Goal: Information Seeking & Learning: Learn about a topic

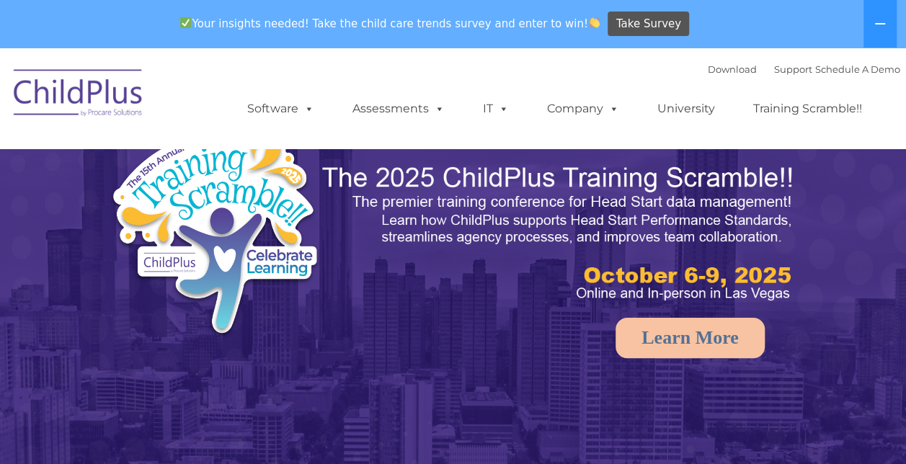
select select "MEDIUM"
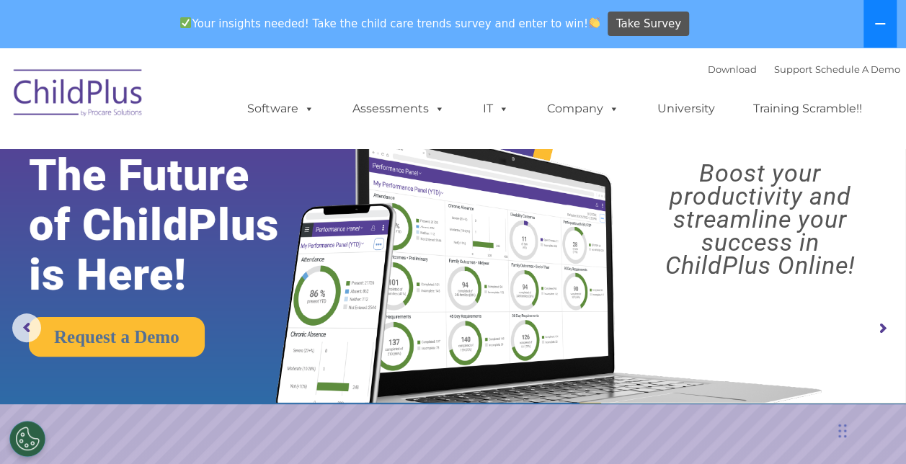
click at [886, 22] on button at bounding box center [879, 24] width 33 height 48
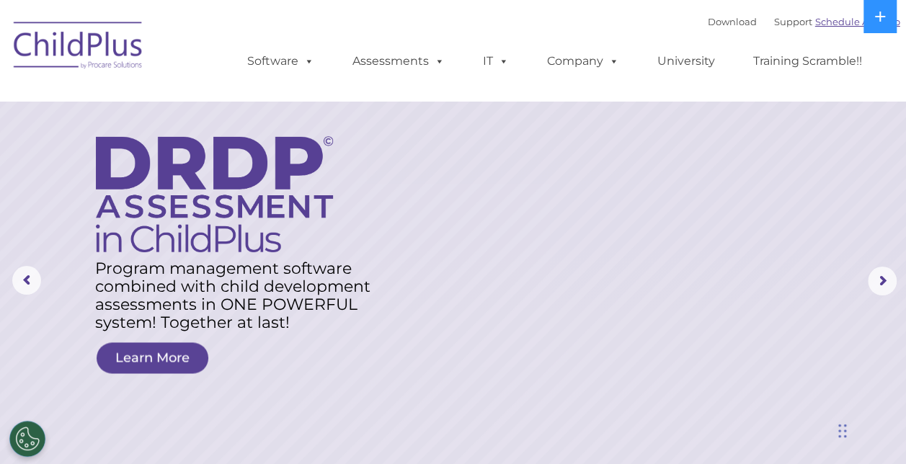
click at [827, 21] on link "Schedule A Demo" at bounding box center [857, 22] width 85 height 12
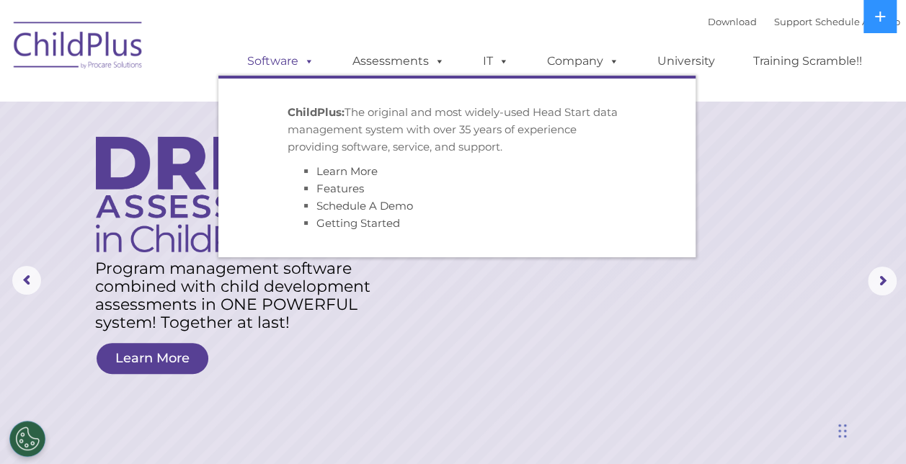
click at [303, 64] on span at bounding box center [306, 61] width 16 height 14
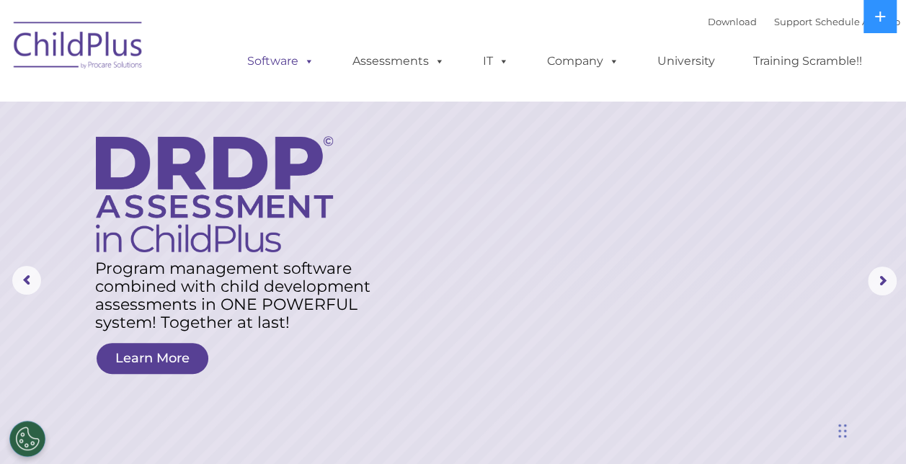
click at [303, 64] on span at bounding box center [306, 61] width 16 height 14
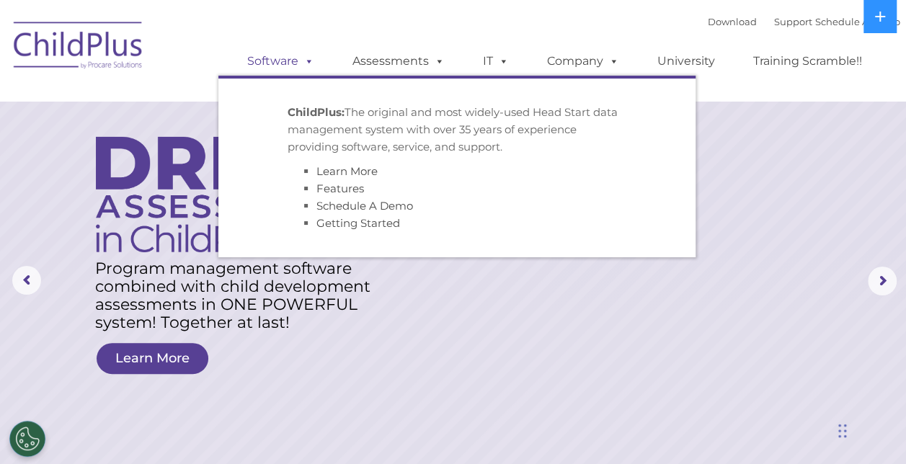
click at [284, 62] on link "Software" at bounding box center [281, 61] width 96 height 29
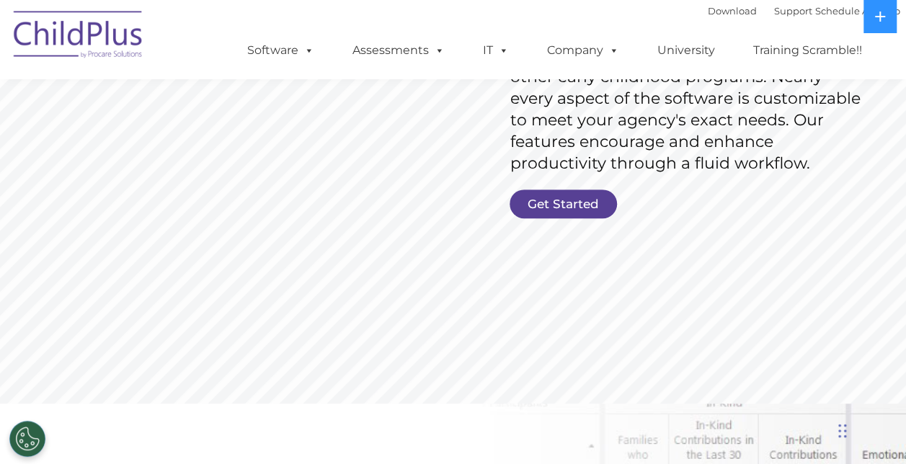
scroll to position [187, 0]
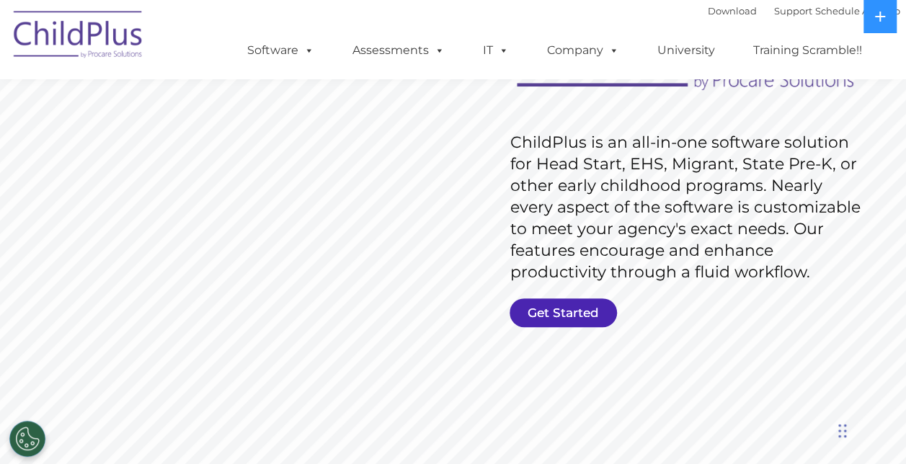
click at [590, 302] on link "Get Started" at bounding box center [563, 312] width 107 height 29
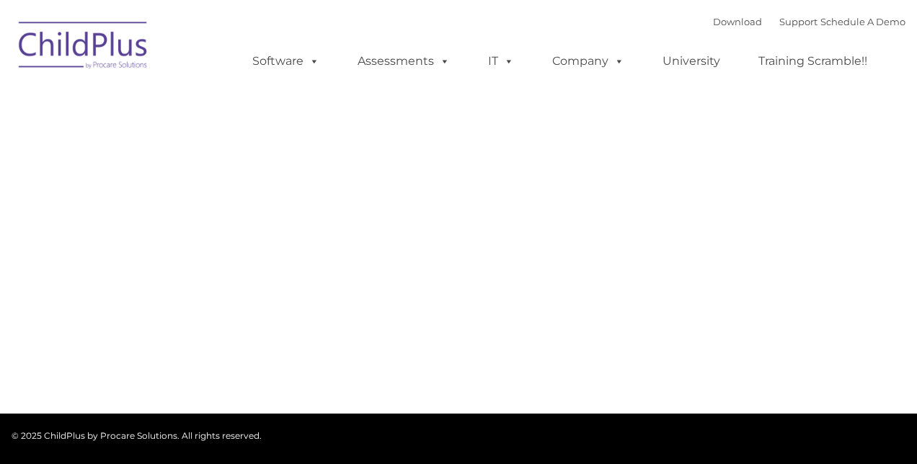
type input ""
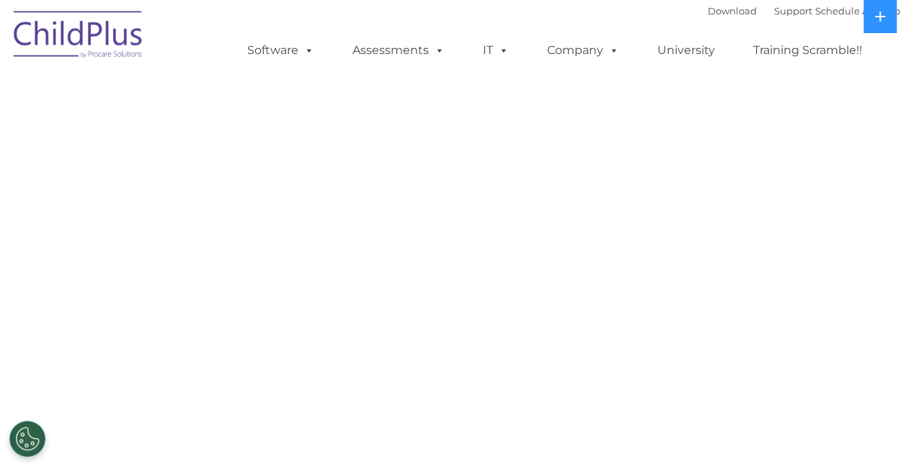
select select "MEDIUM"
